Goal: Browse casually

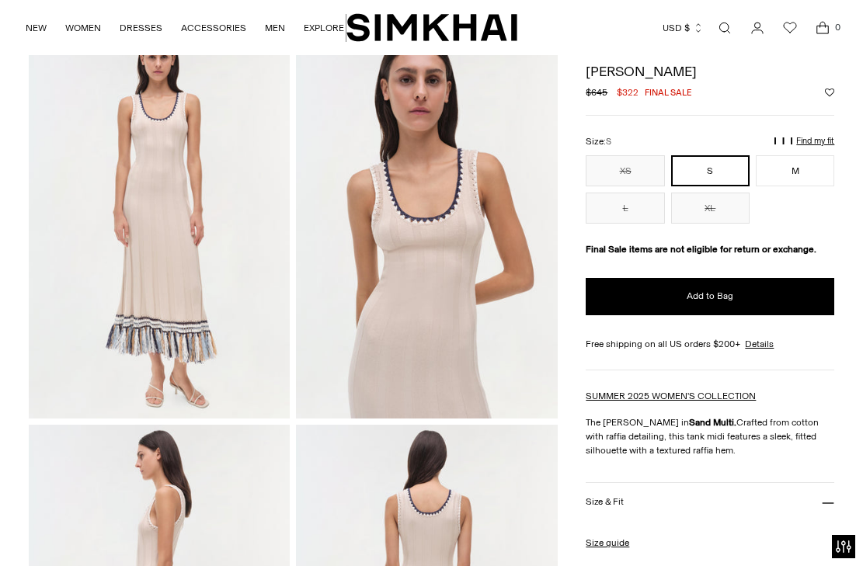
scroll to position [78, 0]
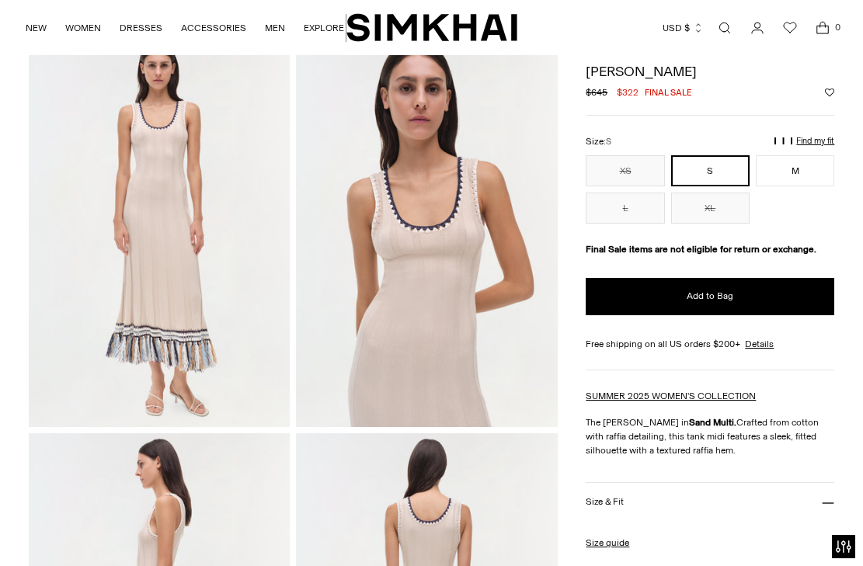
click at [161, 287] on img at bounding box center [160, 231] width 262 height 392
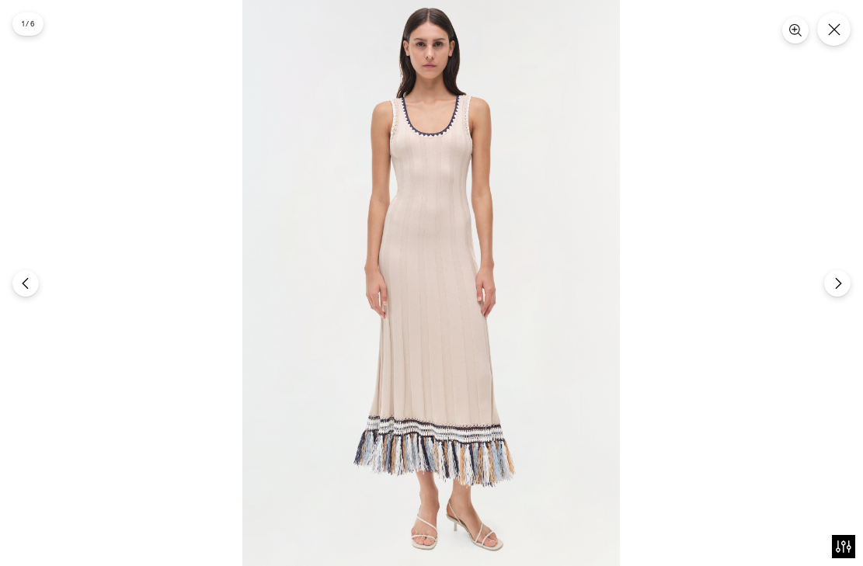
click at [498, 277] on img at bounding box center [430, 283] width 377 height 566
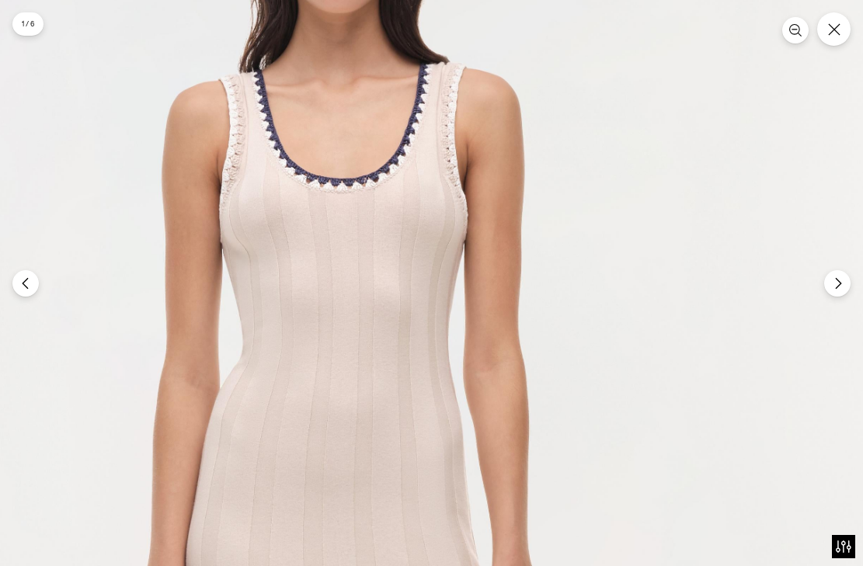
click at [841, 294] on button "Next" at bounding box center [837, 283] width 29 height 29
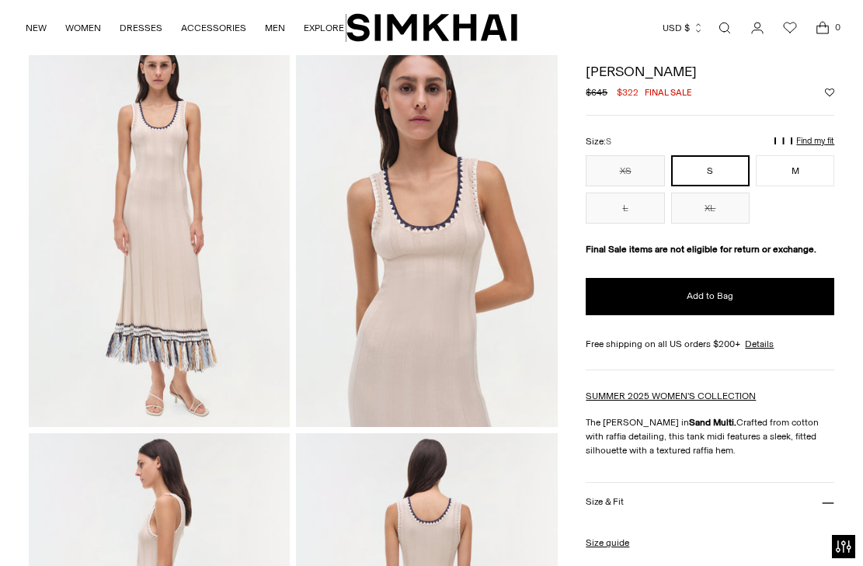
click at [200, 309] on img at bounding box center [160, 231] width 262 height 392
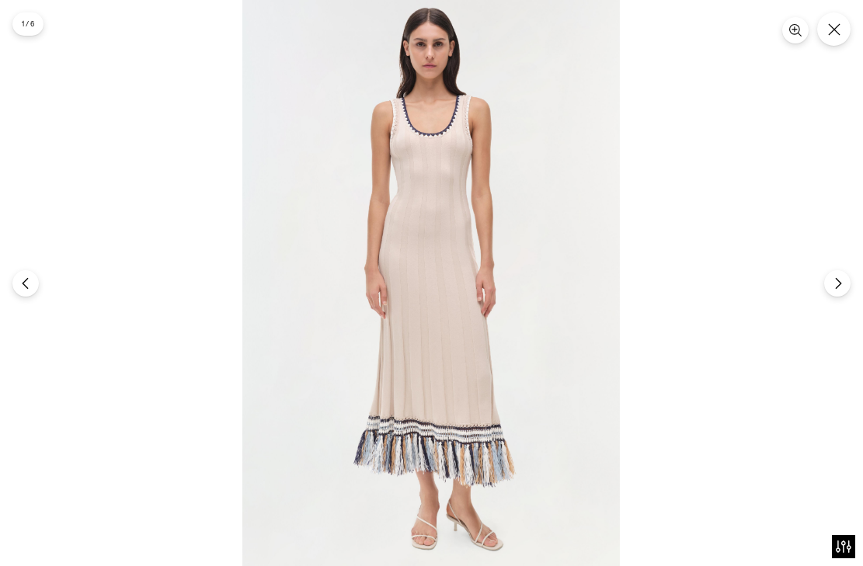
click at [465, 458] on img at bounding box center [430, 283] width 377 height 566
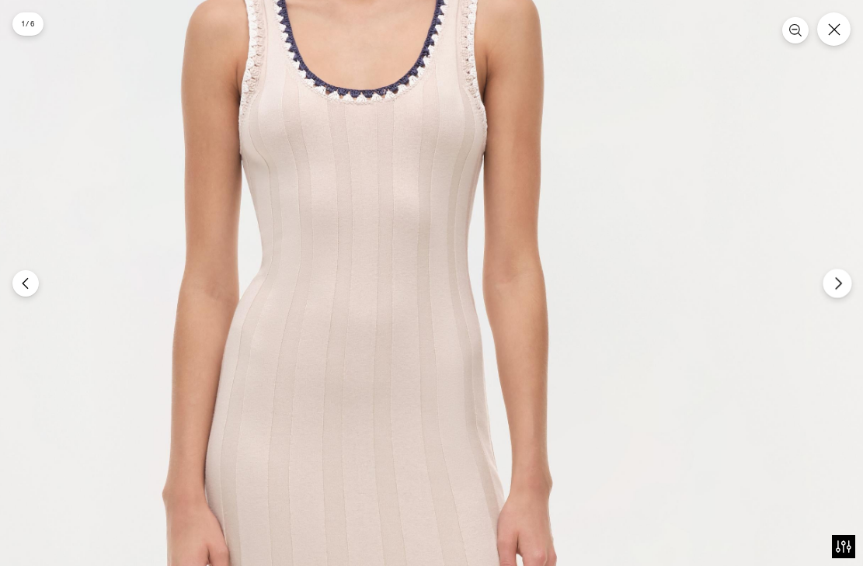
click at [838, 283] on icon "Next" at bounding box center [838, 284] width 14 height 14
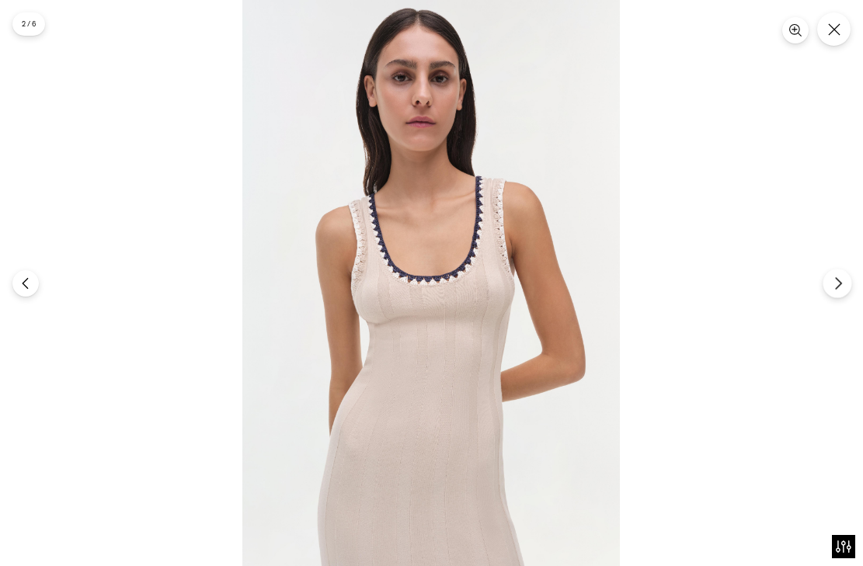
click at [838, 283] on icon "Next" at bounding box center [838, 284] width 14 height 14
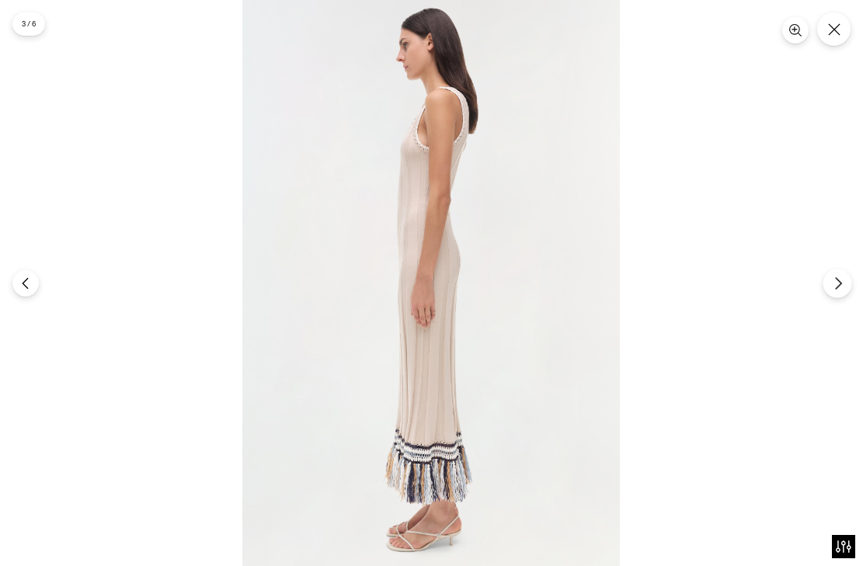
click at [838, 283] on icon "Next" at bounding box center [838, 284] width 14 height 14
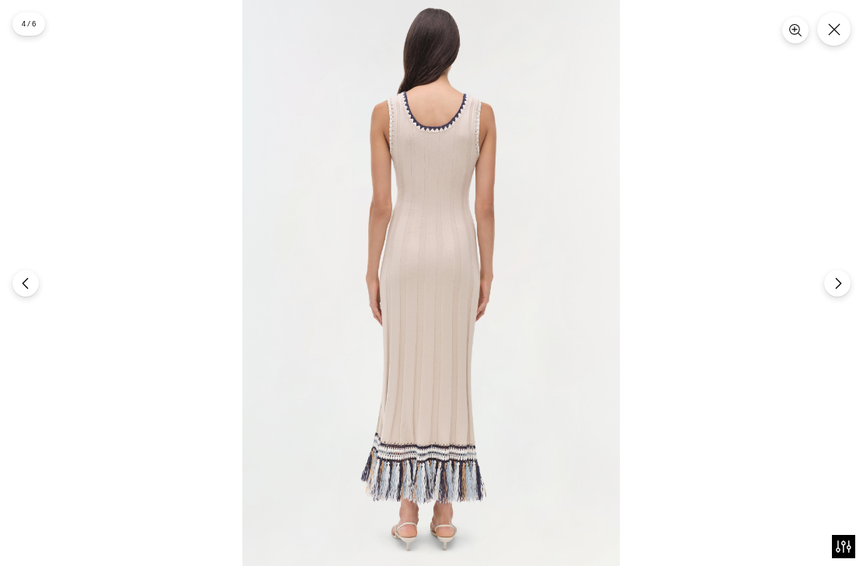
click at [423, 344] on img at bounding box center [430, 283] width 377 height 566
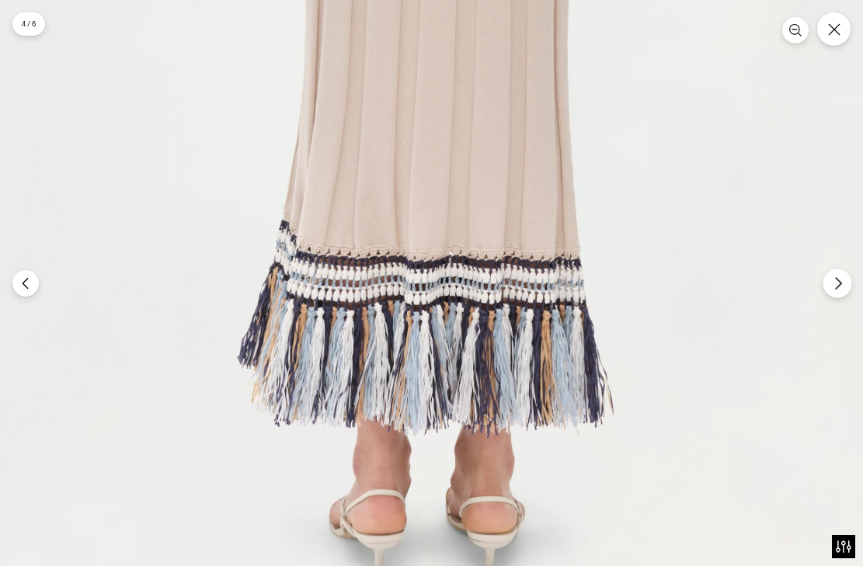
click at [838, 287] on icon "Next" at bounding box center [837, 283] width 5 height 12
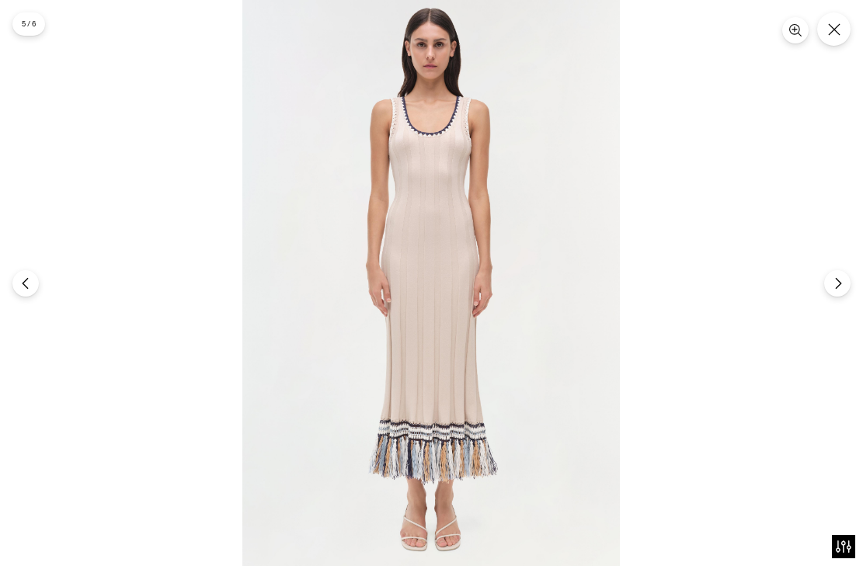
click at [468, 304] on img at bounding box center [430, 283] width 377 height 566
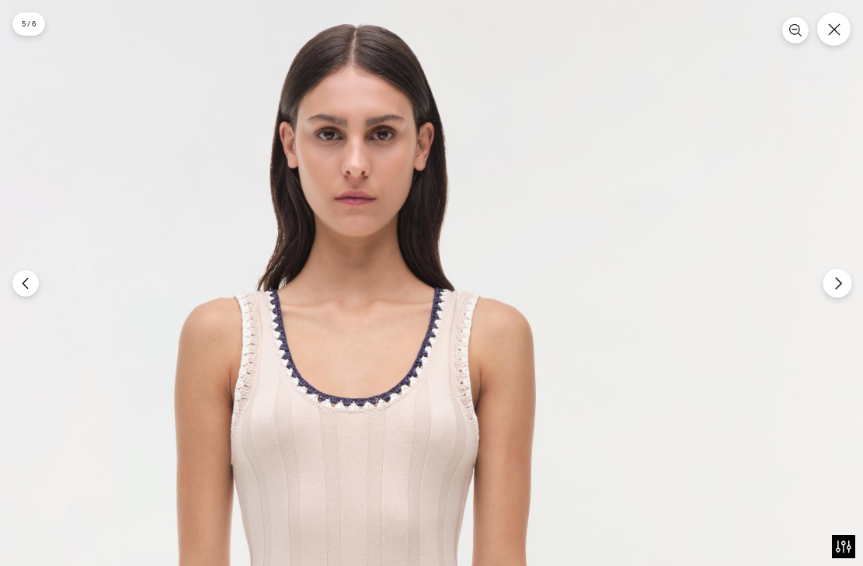
click at [833, 294] on button "Next" at bounding box center [837, 283] width 29 height 29
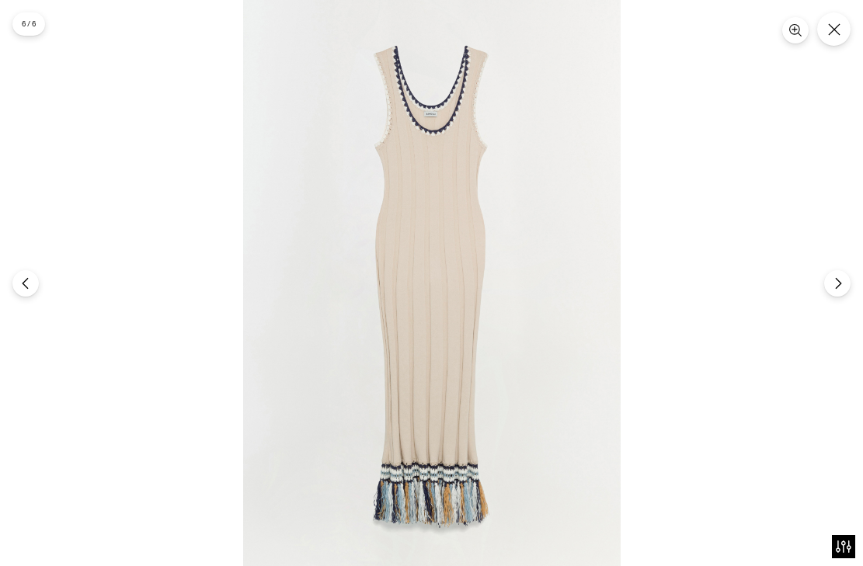
click at [439, 265] on img at bounding box center [431, 283] width 377 height 566
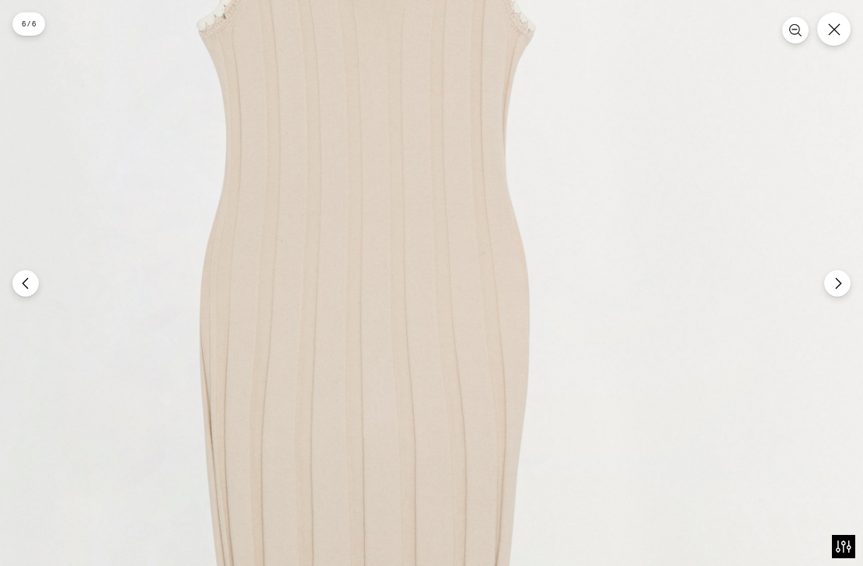
click at [395, 233] on img at bounding box center [369, 438] width 1132 height 1699
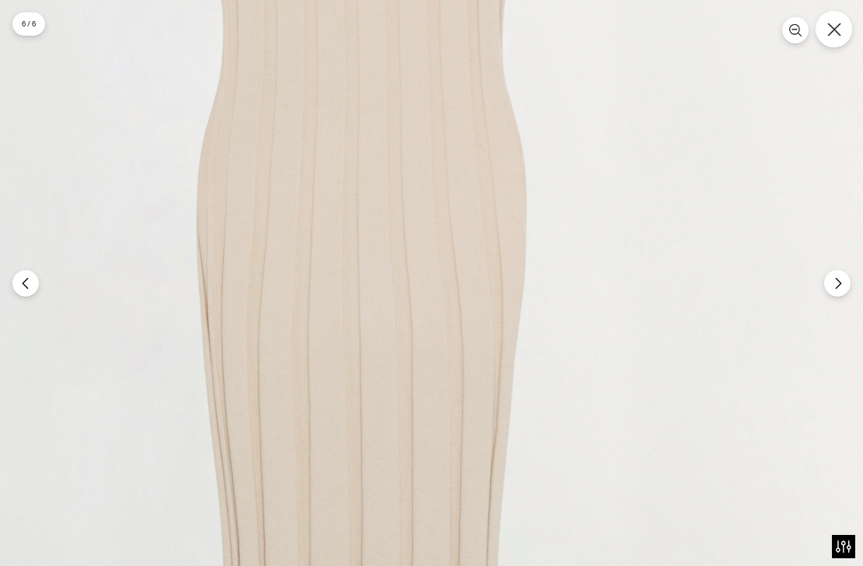
click at [838, 37] on button "Close" at bounding box center [834, 29] width 37 height 37
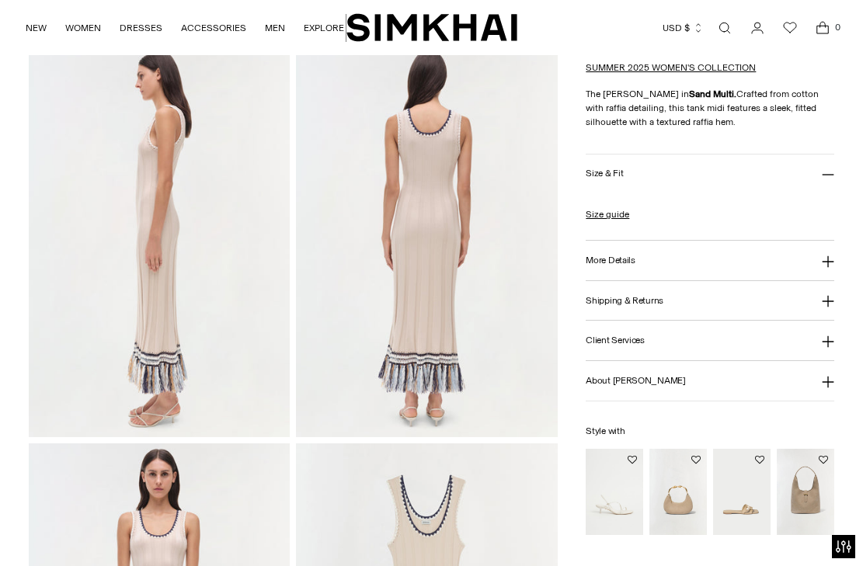
scroll to position [854, 0]
